Goal: Transaction & Acquisition: Download file/media

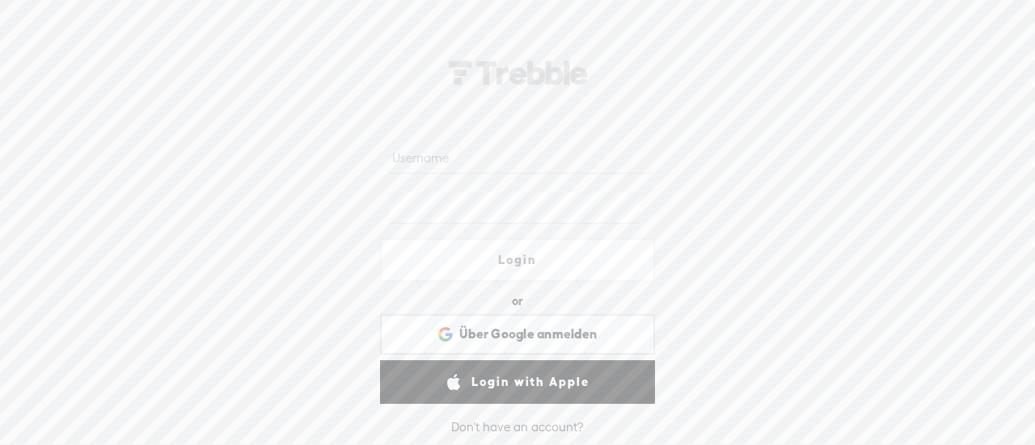
type input "[EMAIL_ADDRESS][DOMAIN_NAME]"
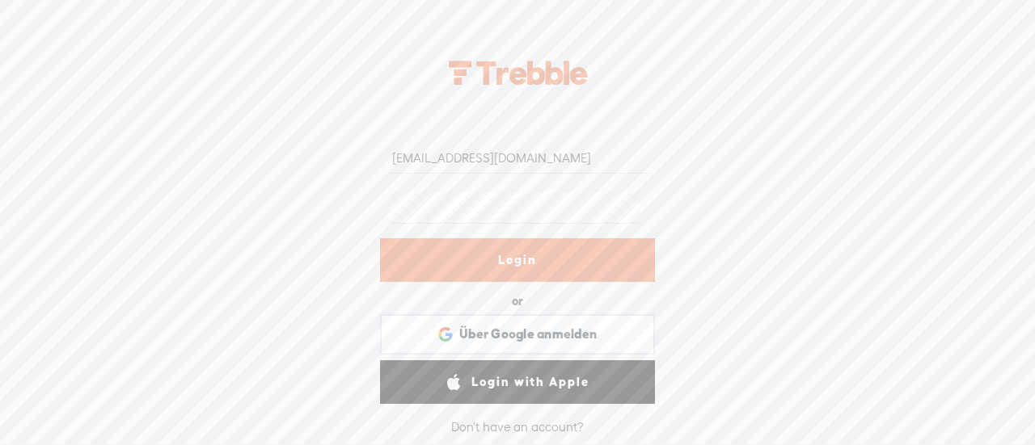
click at [562, 269] on link "Login" at bounding box center [517, 260] width 275 height 44
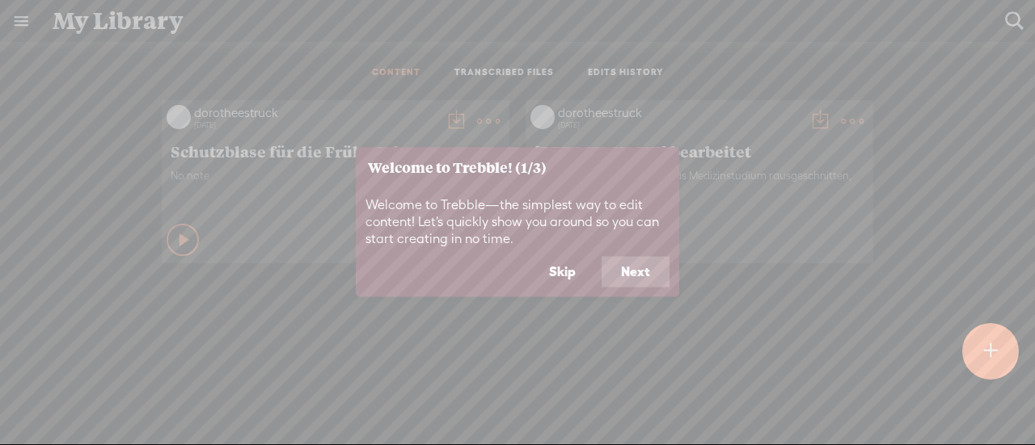
click at [567, 266] on button "Skip" at bounding box center [561, 272] width 65 height 31
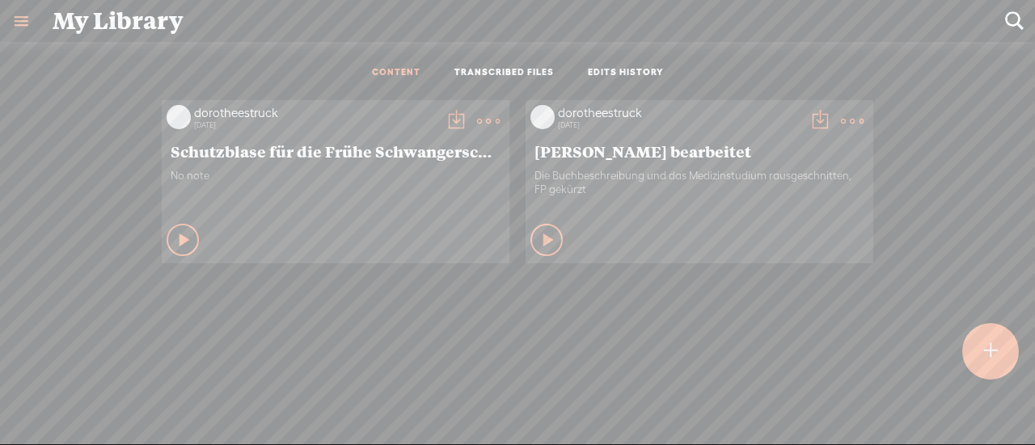
click at [999, 358] on div at bounding box center [990, 351] width 57 height 57
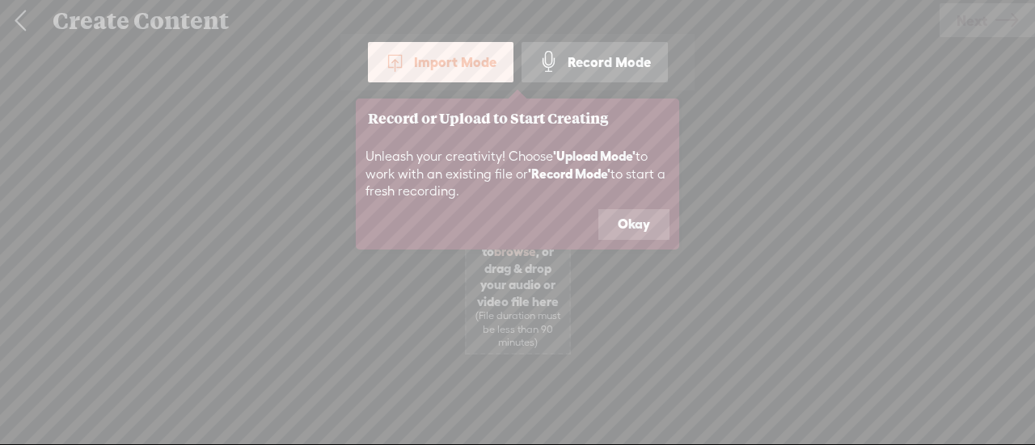
click at [632, 240] on footer "Okay" at bounding box center [517, 229] width 323 height 40
click at [630, 226] on button "Okay" at bounding box center [633, 224] width 71 height 31
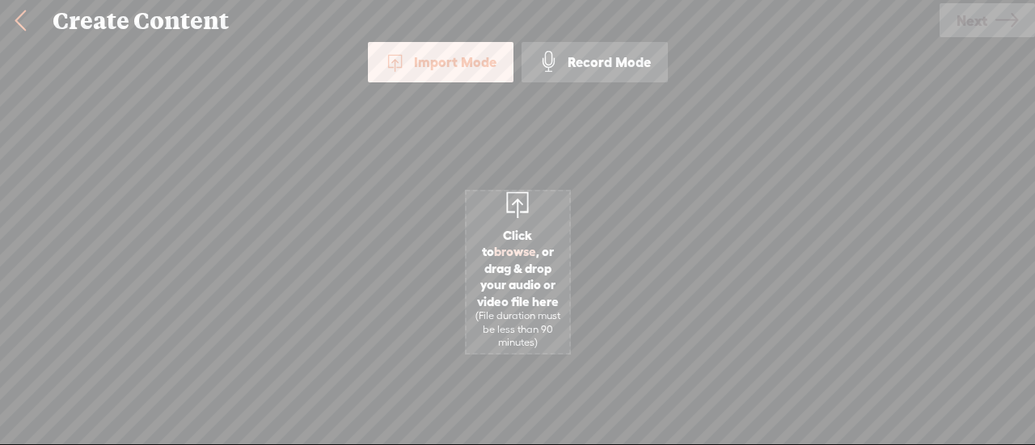
click at [530, 262] on span "Click to browse , or drag & drop your audio or video file here (File duration m…" at bounding box center [517, 288] width 103 height 138
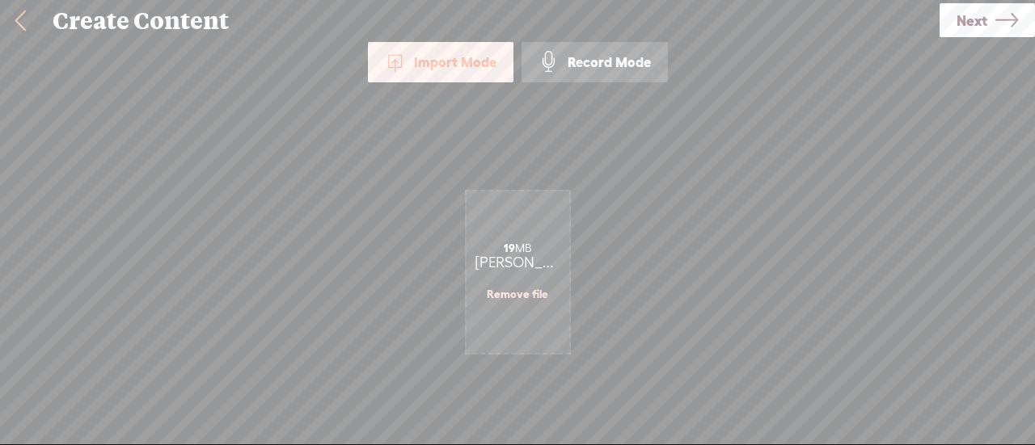
click at [963, 11] on span "Next" at bounding box center [971, 20] width 31 height 41
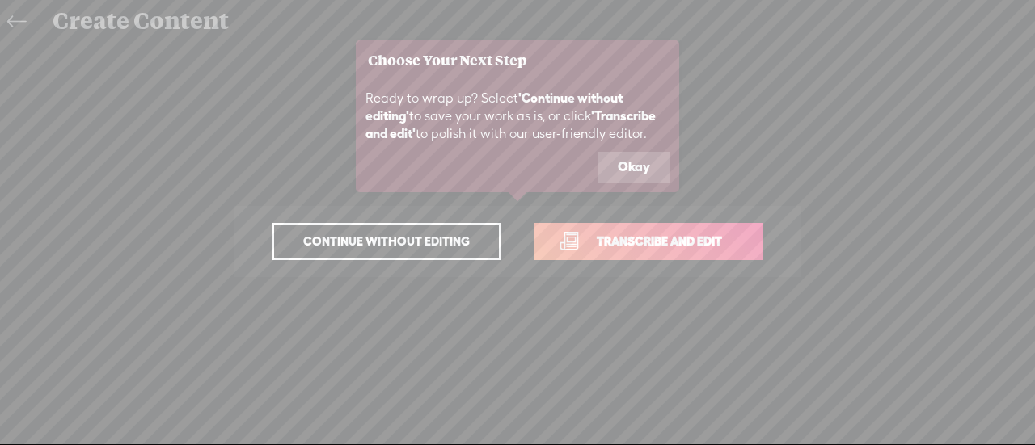
click at [700, 242] on span "Transcribe and edit" at bounding box center [658, 241] width 159 height 19
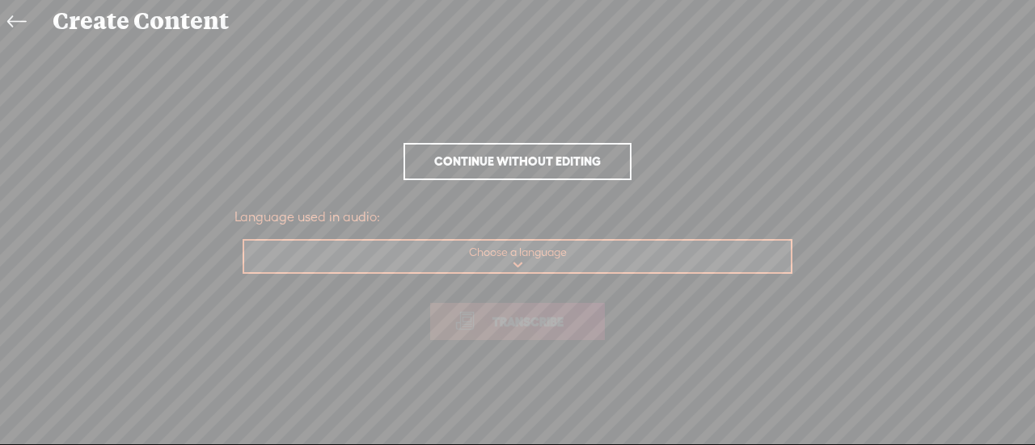
click at [564, 253] on select "Choose a language Afrikaans Albanian Amharic Arabic, Gulf Arabic, Modern Standa…" at bounding box center [518, 257] width 548 height 33
select select "de-DE"
click at [244, 241] on select "Choose a language Afrikaans Albanian Amharic Arabic, Gulf Arabic, Modern Standa…" at bounding box center [518, 257] width 548 height 33
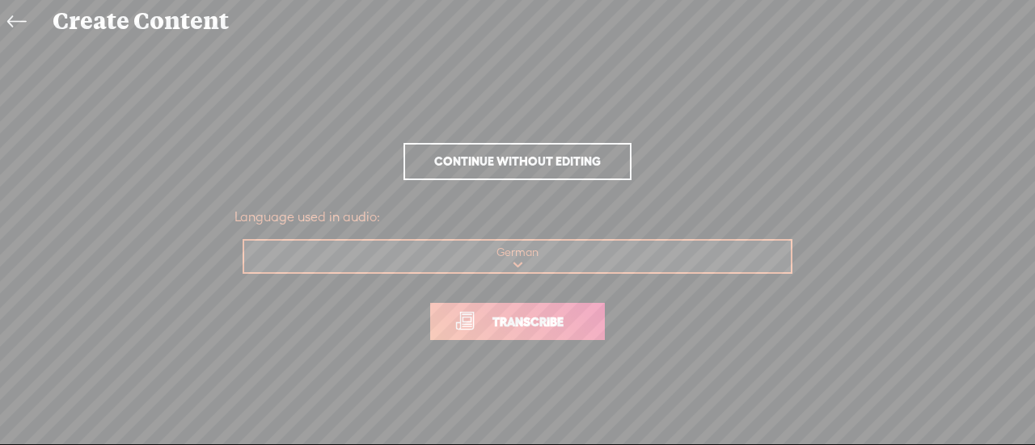
click at [493, 324] on span "Transcribe" at bounding box center [527, 322] width 105 height 19
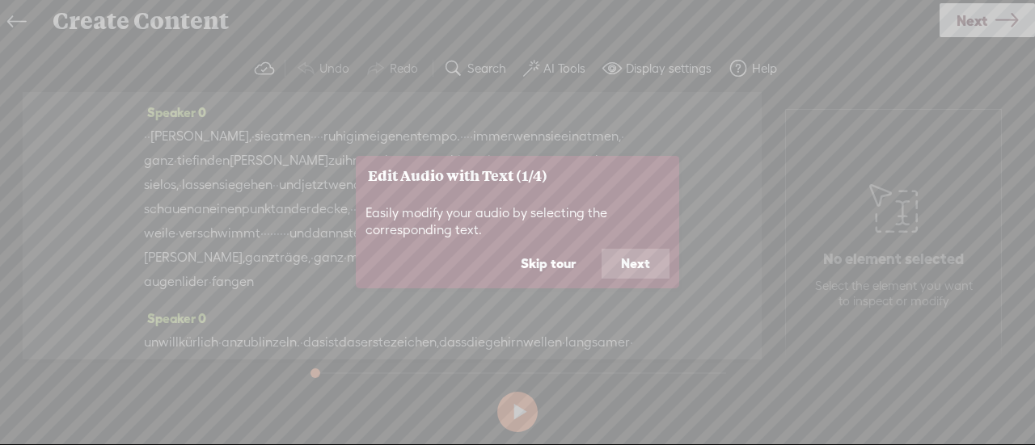
click at [568, 265] on button "Skip tour" at bounding box center [548, 264] width 94 height 31
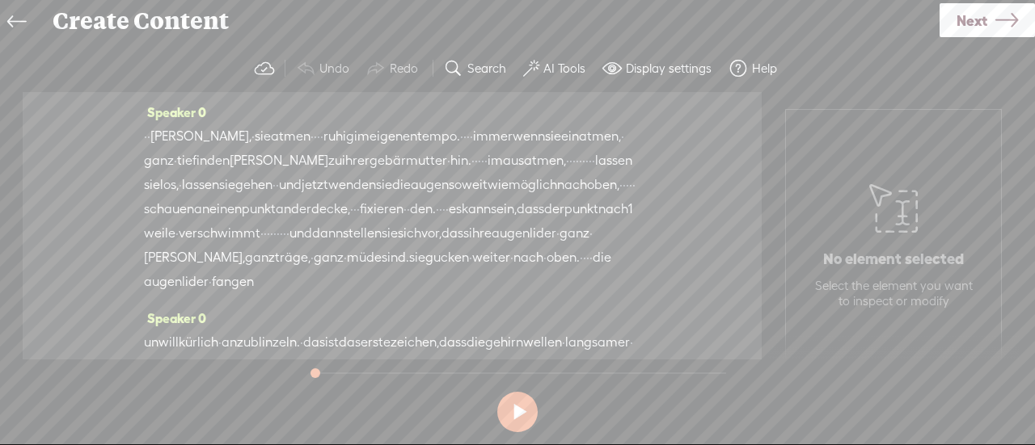
click at [483, 74] on label "Search" at bounding box center [486, 69] width 39 height 16
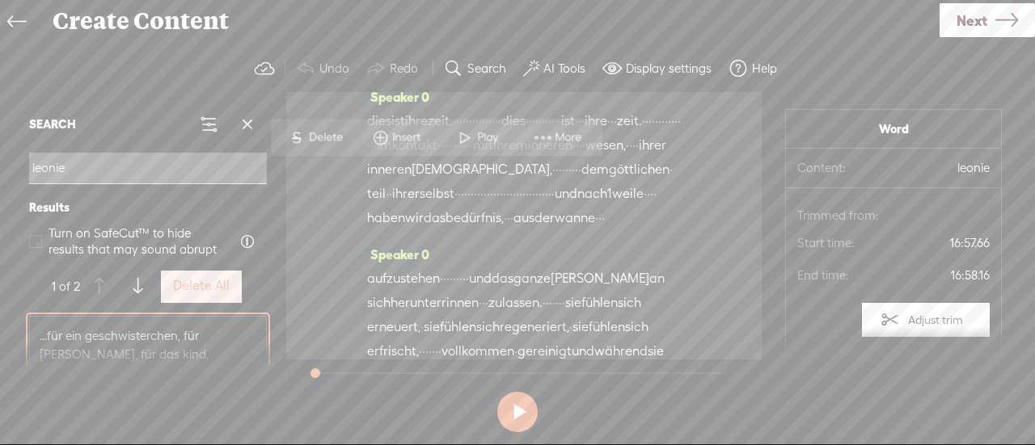
scroll to position [6602, 0]
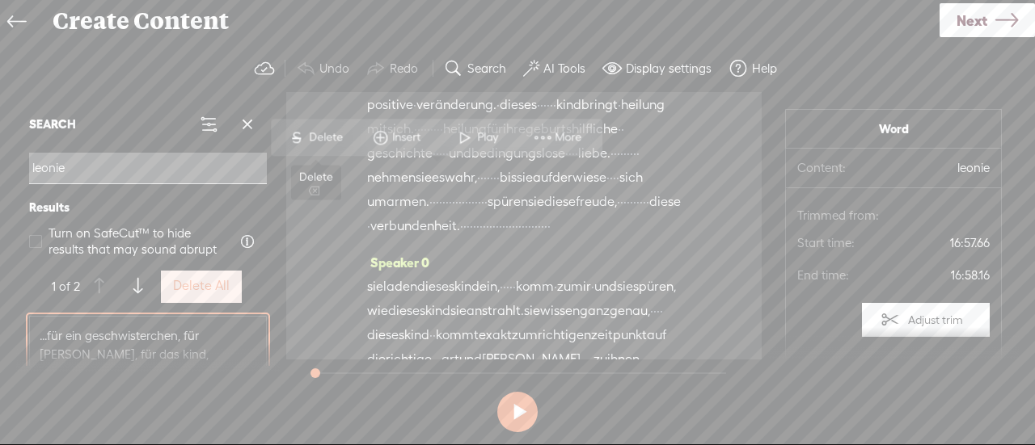
type input "leonie"
click at [310, 141] on span "Delete" at bounding box center [328, 137] width 38 height 16
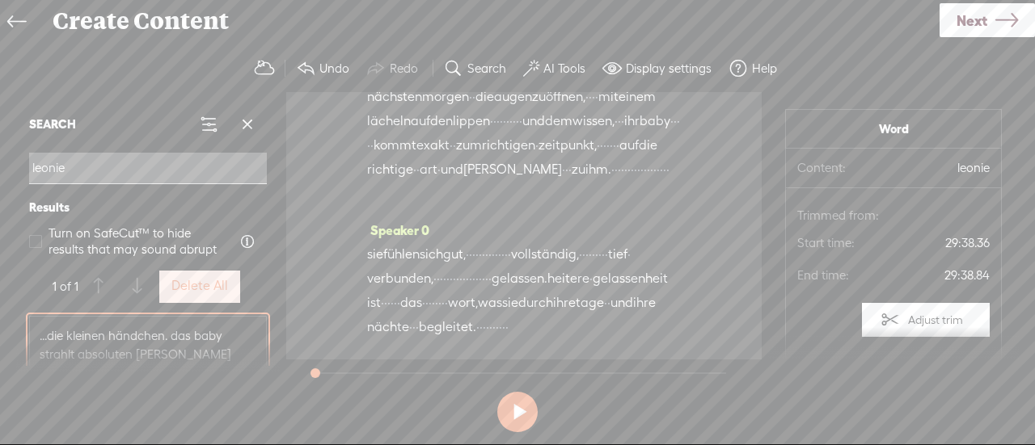
scroll to position [10757, 0]
click at [164, 164] on input "leonie" at bounding box center [148, 169] width 238 height 32
click at [521, 404] on button at bounding box center [517, 412] width 40 height 40
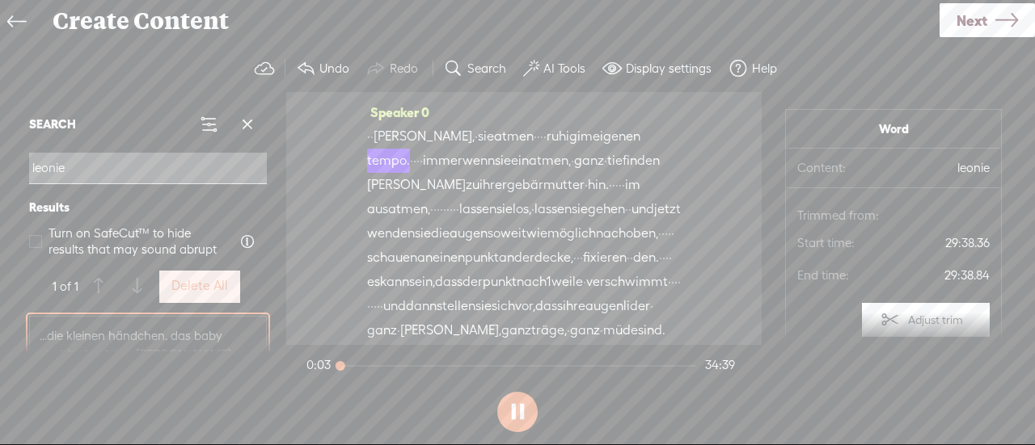
click at [986, 30] on span "Next" at bounding box center [971, 20] width 31 height 41
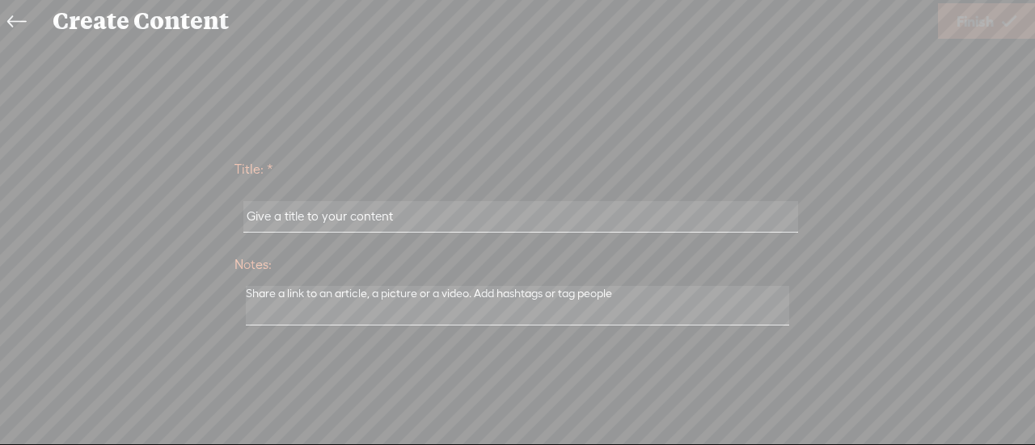
click at [679, 216] on input "text" at bounding box center [520, 217] width 554 height 32
click at [609, 229] on input "text" at bounding box center [520, 217] width 554 height 32
click at [532, 213] on input "text" at bounding box center [520, 217] width 554 height 32
click at [467, 217] on input "[PERSON_NAME]" at bounding box center [520, 217] width 554 height 32
type input "[PERSON_NAME] Kinderlachen auf der [PERSON_NAME]"
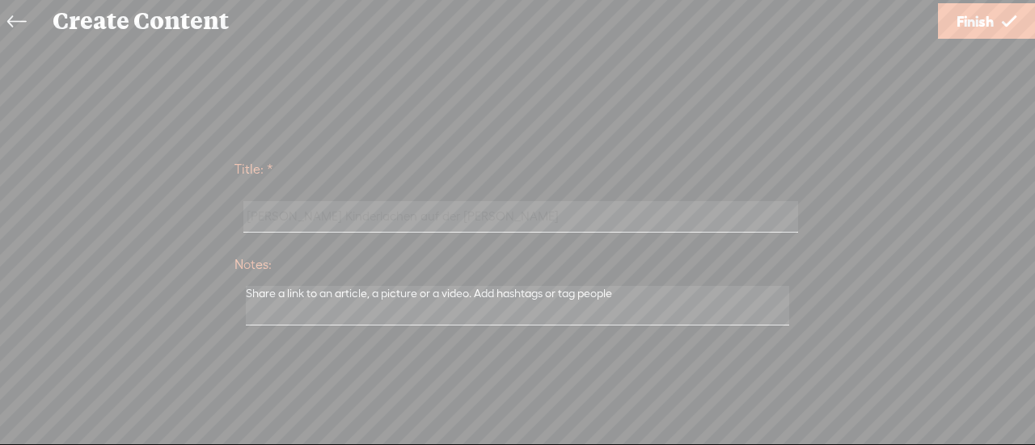
click at [463, 295] on textarea at bounding box center [517, 306] width 543 height 40
type textarea "bearbeitet"
click at [678, 214] on input "[PERSON_NAME] Kinderlachen auf der [PERSON_NAME]" at bounding box center [520, 211] width 554 height 32
click at [313, 208] on input "[PERSON_NAME] Kinderlachen auf der Wiese_bearbeitet" at bounding box center [520, 211] width 554 height 32
click at [314, 213] on input "[PERSON_NAME] Kinderlachen auf der Wiese_bearbeitet" at bounding box center [520, 211] width 554 height 32
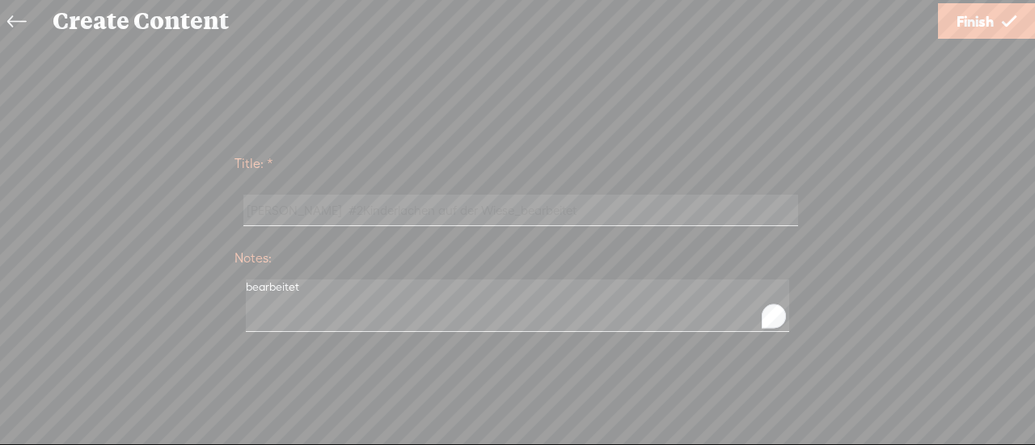
type input "[PERSON_NAME] #2 Kinderlachen auf der Wiese_bearbeitet"
click at [963, 30] on span "Finish" at bounding box center [974, 21] width 37 height 41
click at [968, 23] on span "Finish" at bounding box center [974, 21] width 37 height 41
click at [605, 305] on div "Title: * [PERSON_NAME] #2 Kinderlachen auf der Wiese_bearbeitet Notes: bearbeit…" at bounding box center [517, 241] width 1002 height 399
click at [0, 0] on div at bounding box center [0, 0] width 0 height 0
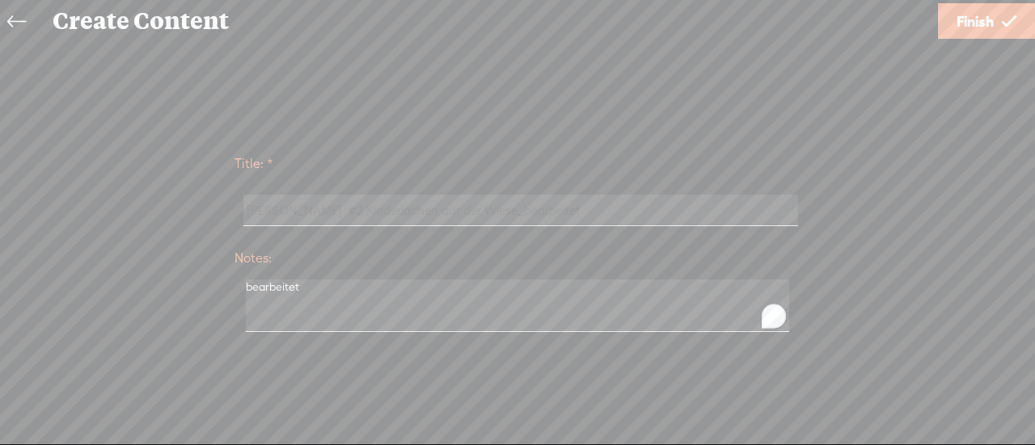
click at [0, 0] on div at bounding box center [0, 0] width 0 height 0
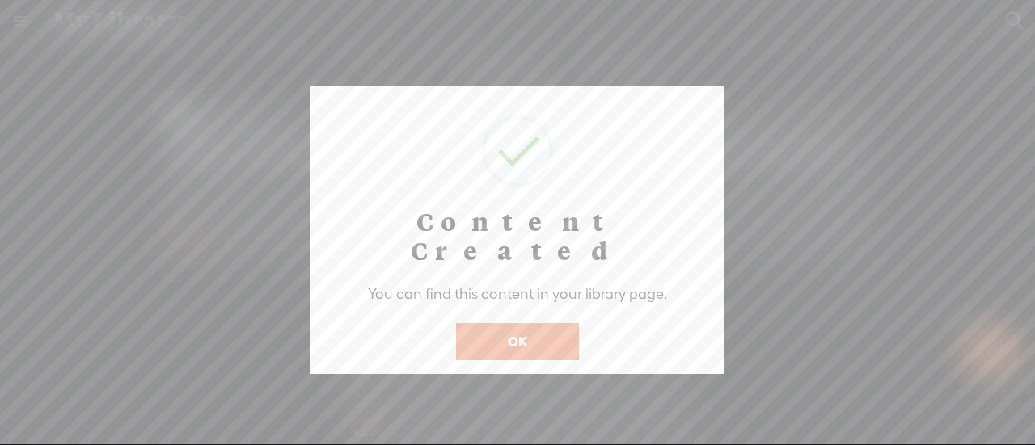
click at [529, 323] on button "OK" at bounding box center [517, 341] width 123 height 37
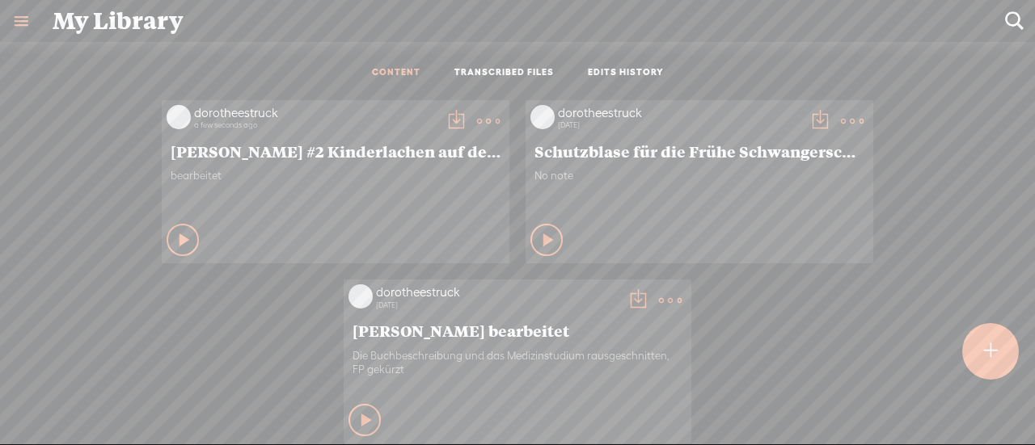
click at [446, 123] on t at bounding box center [456, 121] width 23 height 23
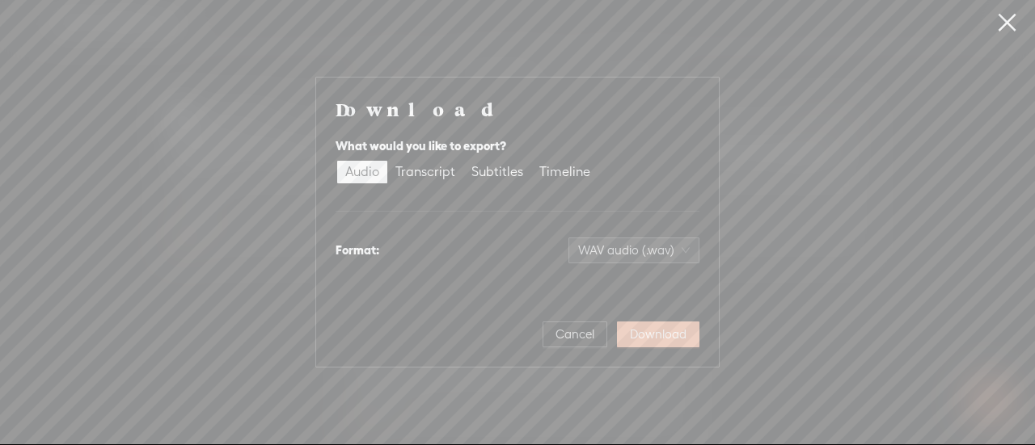
click at [646, 331] on span "Download" at bounding box center [658, 335] width 57 height 16
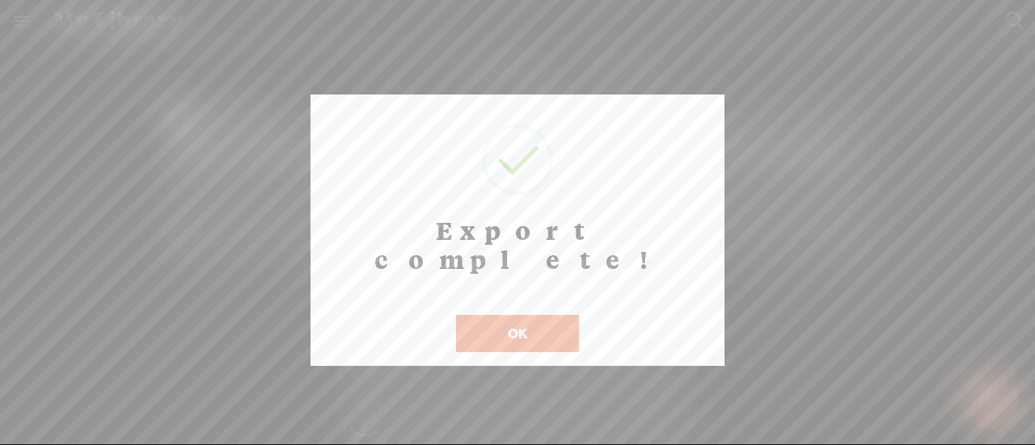
click at [566, 315] on button "OK" at bounding box center [517, 333] width 123 height 37
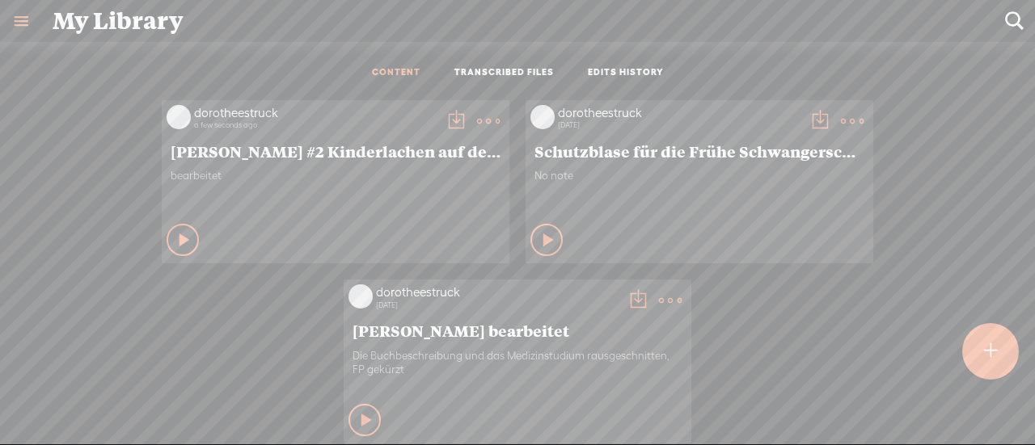
click at [477, 114] on t at bounding box center [488, 121] width 23 height 23
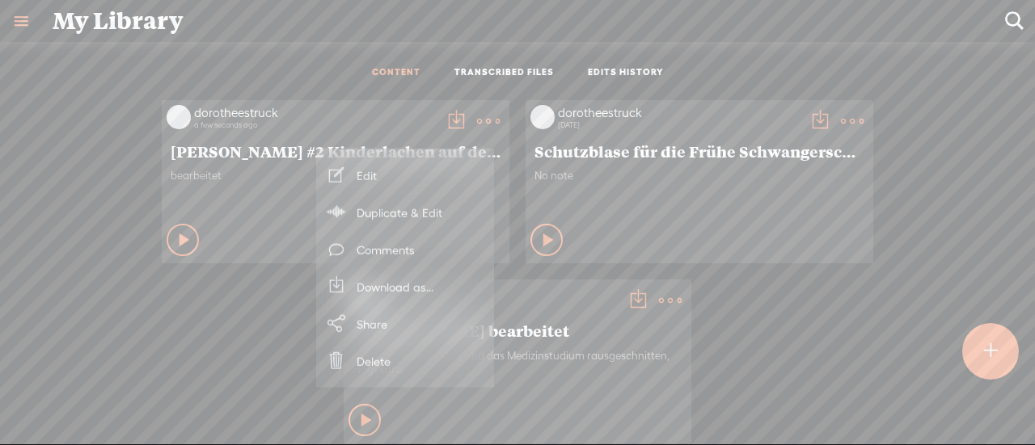
click at [399, 279] on link "Download as..." at bounding box center [405, 286] width 162 height 37
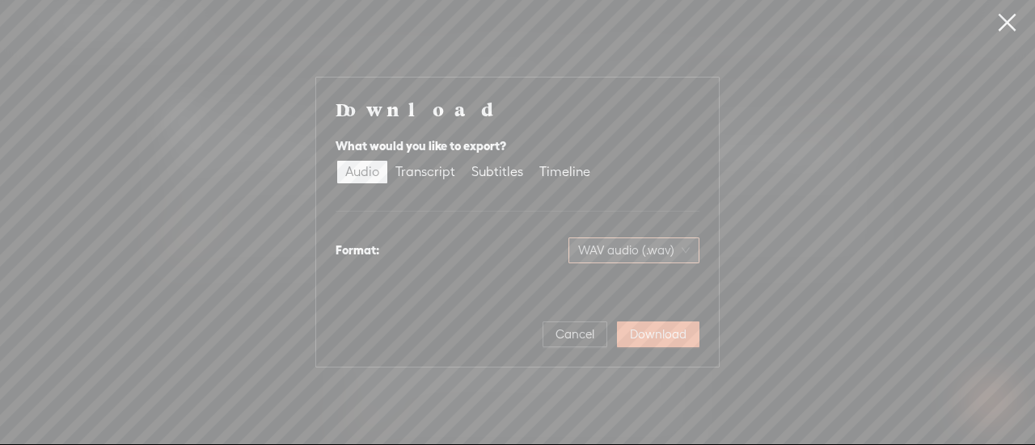
click at [687, 251] on span "WAV audio (.wav)" at bounding box center [634, 250] width 112 height 24
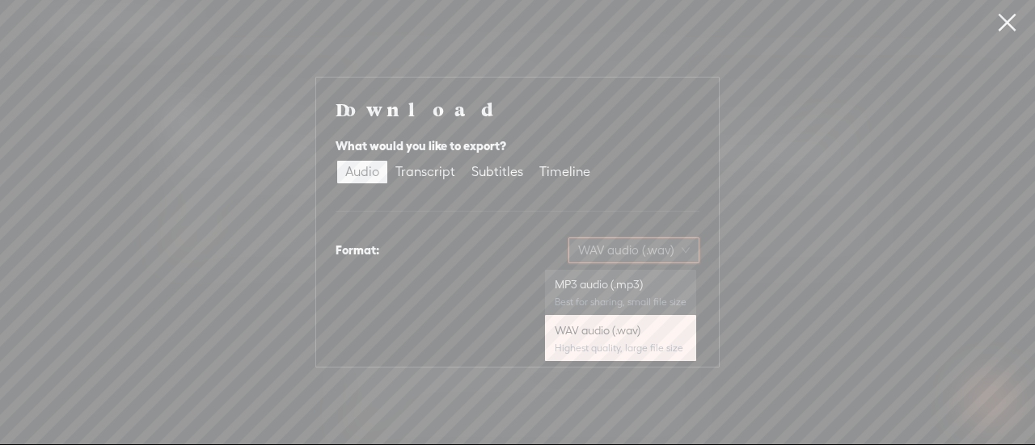
click at [637, 295] on div "MP3 audio (.mp3) Best for sharing, small file size" at bounding box center [620, 292] width 132 height 39
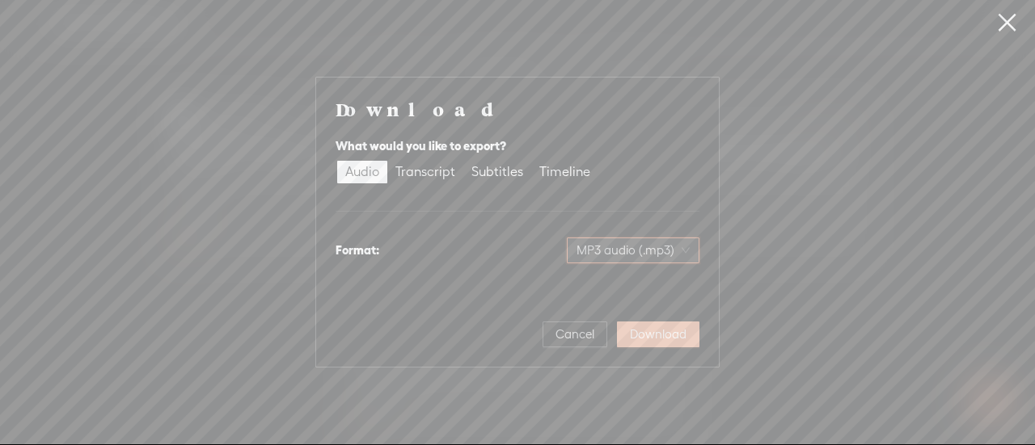
click at [636, 336] on span "Download" at bounding box center [658, 335] width 57 height 16
